Goal: Task Accomplishment & Management: Complete application form

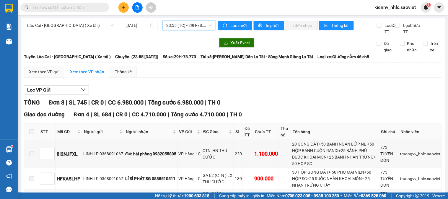
scroll to position [22, 0]
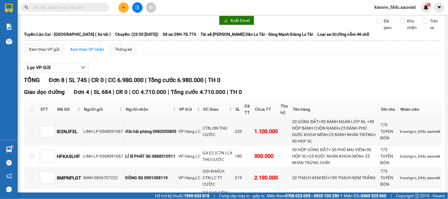
click at [123, 12] on button at bounding box center [123, 7] width 10 height 10
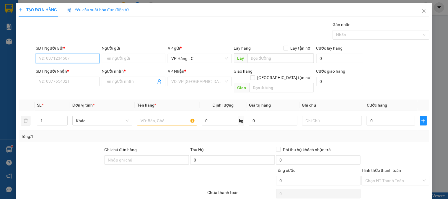
click at [84, 59] on input "SĐT Người Gửi *" at bounding box center [67, 58] width 63 height 9
type input "0911633730"
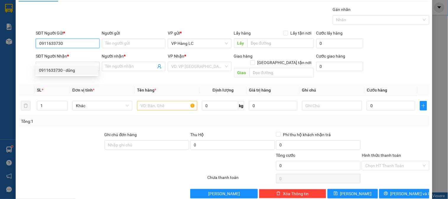
scroll to position [19, 0]
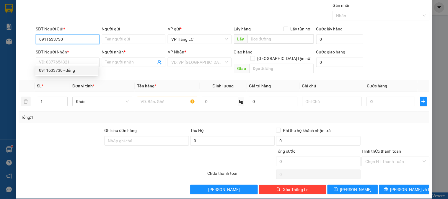
click at [78, 68] on div "0911633730 - dũng" at bounding box center [67, 70] width 56 height 6
type input "dũng"
type input "0338501990"
type input "EM LY"
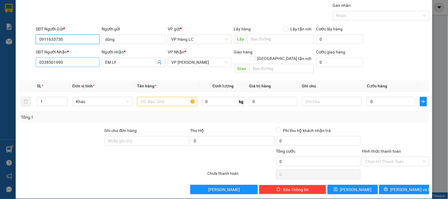
type input "0911633730"
drag, startPoint x: 54, startPoint y: 58, endPoint x: 63, endPoint y: 64, distance: 10.7
click at [57, 64] on input "0338501990" at bounding box center [67, 62] width 63 height 9
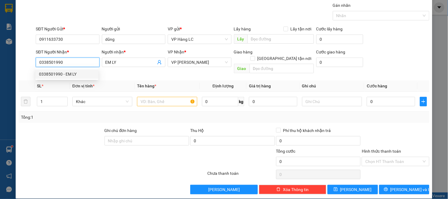
drag, startPoint x: 64, startPoint y: 64, endPoint x: 17, endPoint y: 58, distance: 47.9
click at [17, 58] on div "TẠO ĐƠN HÀNG Yêu cầu xuất hóa đơn điện tử Transit Pickup Surcharge Ids Transit …" at bounding box center [224, 91] width 417 height 215
type input "0967634288"
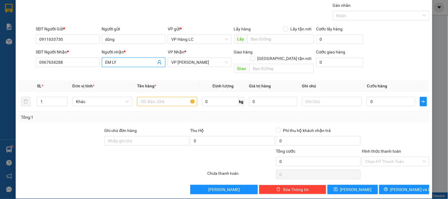
drag, startPoint x: 138, startPoint y: 64, endPoint x: 85, endPoint y: 68, distance: 53.3
click at [85, 68] on div "SĐT Người Nhận * 0967634288 Người nhận * EM LY EM LY VP Nhận * VP [PERSON_NAME]…" at bounding box center [233, 62] width 396 height 27
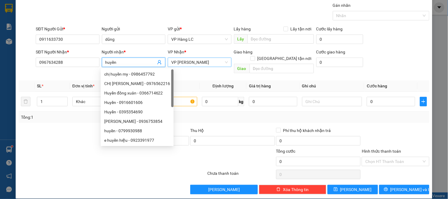
click at [193, 60] on span "VP [PERSON_NAME]" at bounding box center [199, 62] width 56 height 9
type input "huyền"
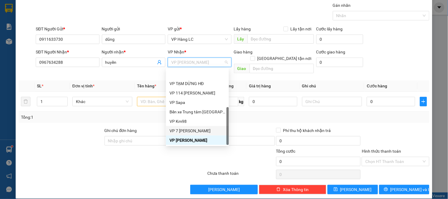
scroll to position [66, 0]
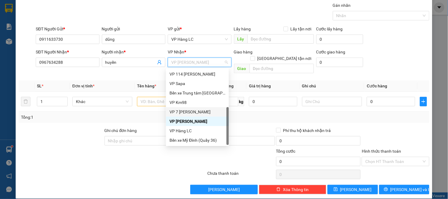
click at [191, 113] on div "VP 7 [PERSON_NAME]" at bounding box center [197, 112] width 56 height 6
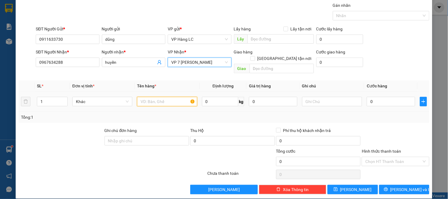
click at [147, 97] on input "text" at bounding box center [167, 101] width 60 height 9
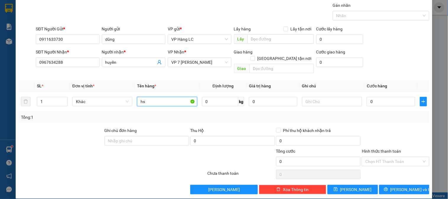
type input "hs"
click at [338, 97] on input "text" at bounding box center [332, 101] width 60 height 9
type input "4"
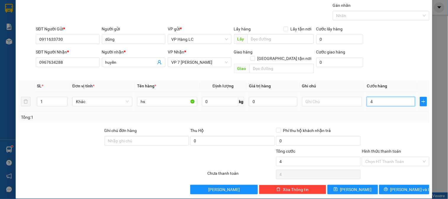
type input "40"
type input "40.000"
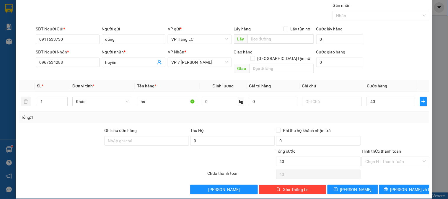
type input "40.000"
click at [376, 127] on div at bounding box center [395, 137] width 68 height 21
drag, startPoint x: 391, startPoint y: 183, endPoint x: 391, endPoint y: 178, distance: 5.6
click at [388, 187] on icon "printer" at bounding box center [386, 189] width 4 height 4
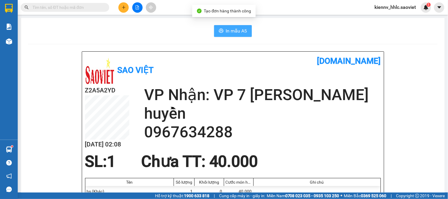
click at [232, 32] on span "In mẫu A5" at bounding box center [236, 30] width 21 height 7
